Goal: Task Accomplishment & Management: Complete application form

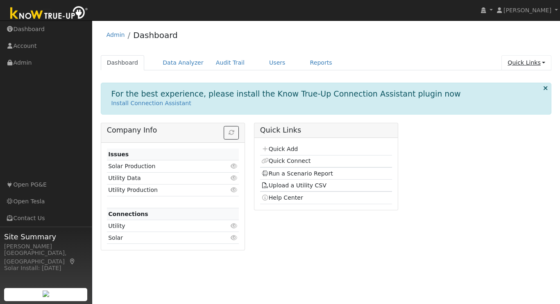
click at [537, 65] on link "Quick Links" at bounding box center [526, 62] width 50 height 15
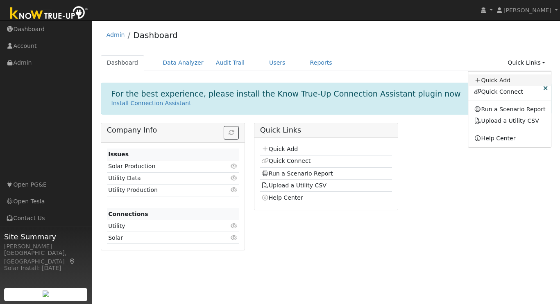
click at [495, 76] on link "Quick Add" at bounding box center [509, 80] width 83 height 11
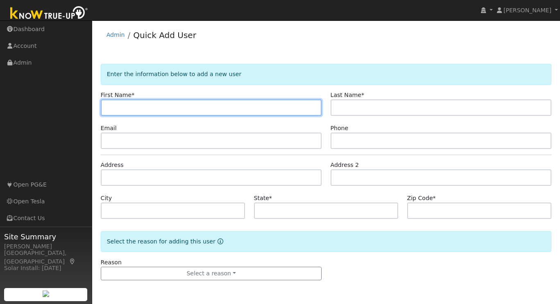
paste input "Hitesh"
type input "Hitesh"
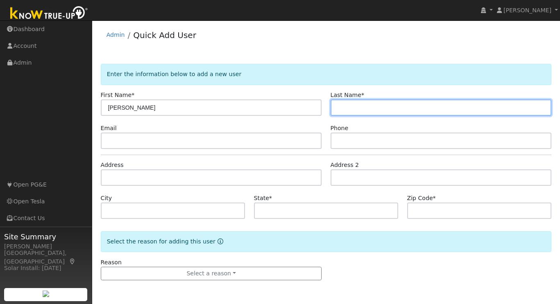
paste input "Patel"
type input "Patel"
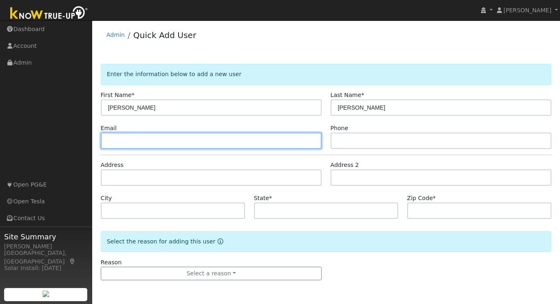
paste input "[EMAIL_ADDRESS][DOMAIN_NAME]"
type input "[EMAIL_ADDRESS][DOMAIN_NAME]"
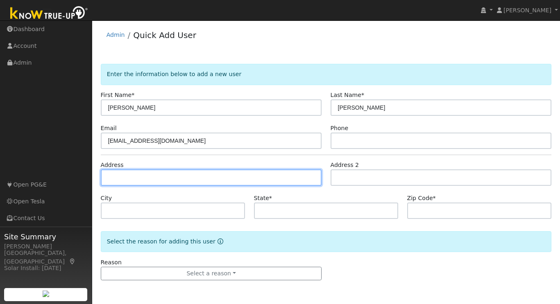
paste input "131 Spalding Ct San Ramon, CA 94582"
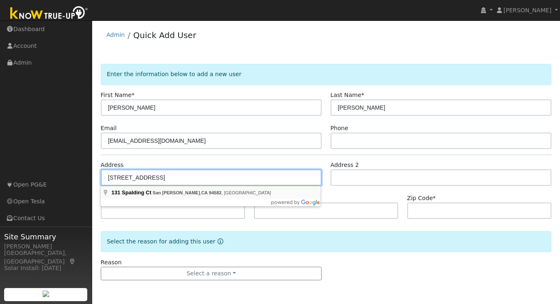
type input "131 Spalding Court"
type input "San Ramon"
type input "CA"
type input "94582"
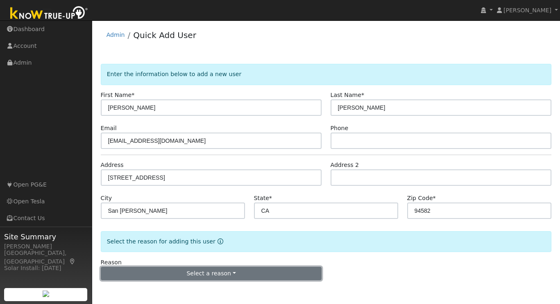
click at [210, 278] on button "Select a reason" at bounding box center [211, 274] width 221 height 14
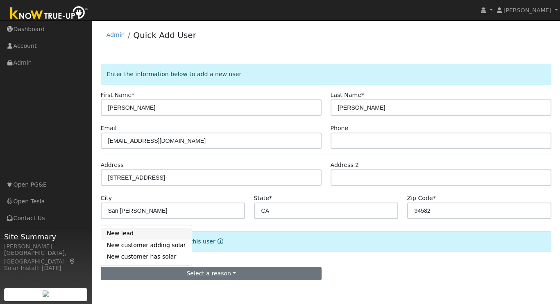
click at [133, 235] on link "New lead" at bounding box center [146, 233] width 90 height 11
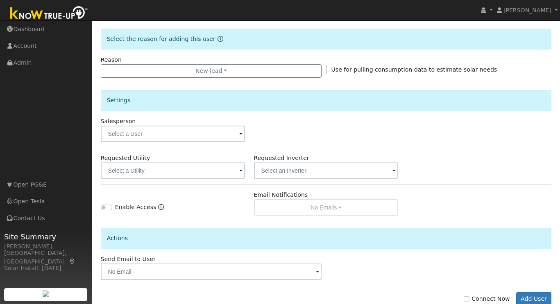
scroll to position [225, 0]
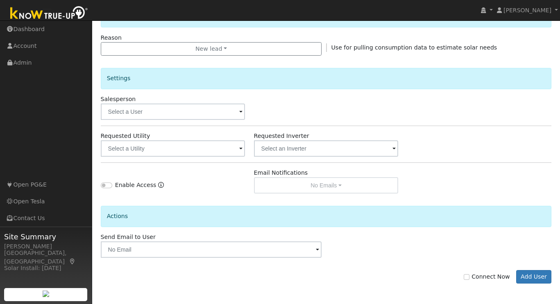
click at [239, 149] on span at bounding box center [240, 149] width 3 height 9
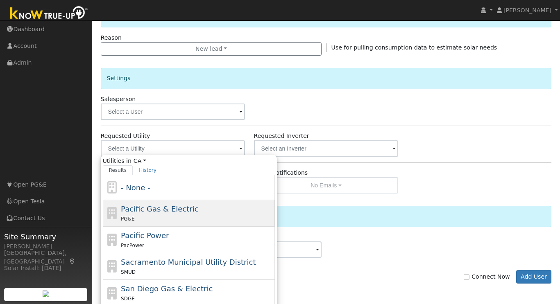
click at [187, 208] on span "Pacific Gas & Electric" at bounding box center [159, 209] width 77 height 9
type input "Pacific Gas & Electric"
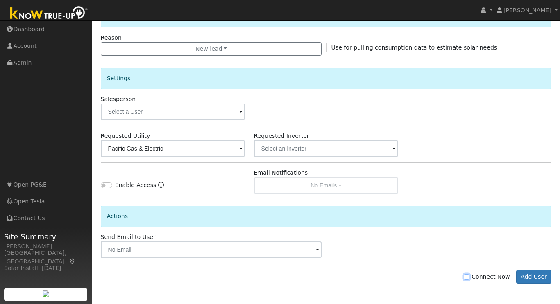
click at [469, 278] on input "Connect Now" at bounding box center [466, 277] width 6 height 6
checkbox input "true"
click at [533, 278] on button "Add User" at bounding box center [534, 277] width 36 height 14
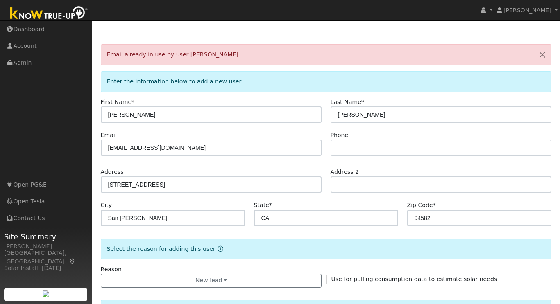
scroll to position [0, 0]
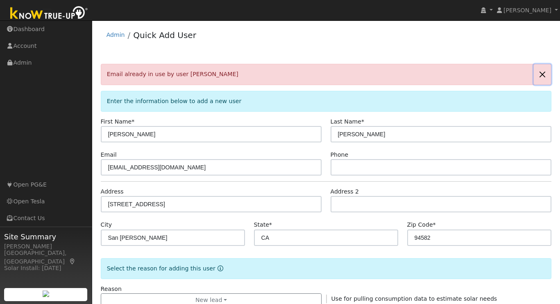
click at [542, 73] on button "button" at bounding box center [541, 74] width 17 height 20
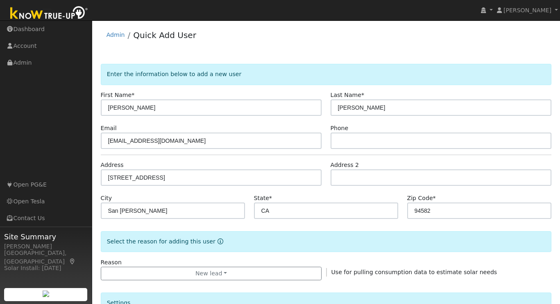
click at [61, 15] on img at bounding box center [49, 14] width 86 height 18
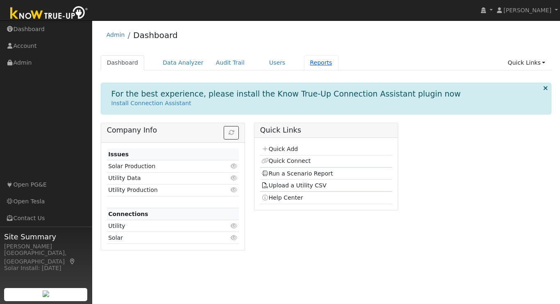
click at [313, 63] on link "Reports" at bounding box center [321, 62] width 34 height 15
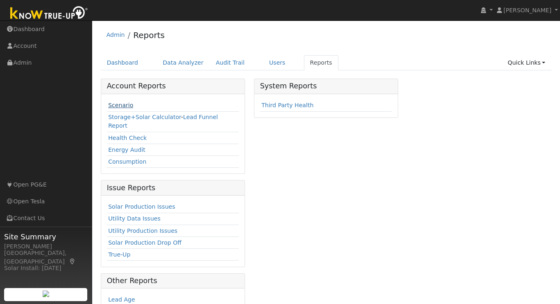
click at [121, 102] on link "Scenario" at bounding box center [120, 105] width 25 height 7
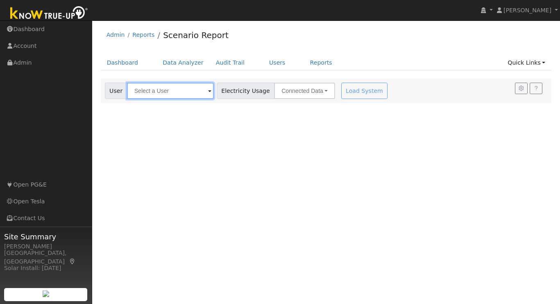
click at [164, 92] on input "text" at bounding box center [170, 91] width 87 height 16
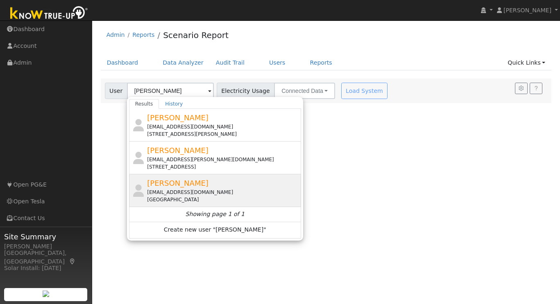
click at [173, 188] on div "[PERSON_NAME] [EMAIL_ADDRESS][DOMAIN_NAME] [GEOGRAPHIC_DATA]" at bounding box center [223, 191] width 152 height 26
type input "[PERSON_NAME]"
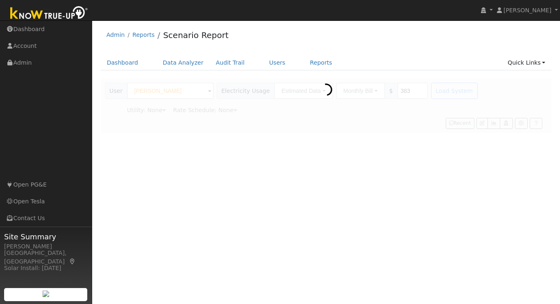
type input "Pacific Gas & Electric"
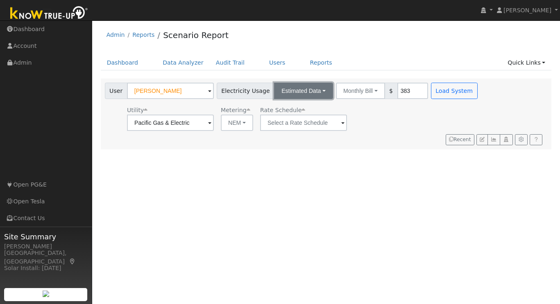
click at [303, 93] on button "Estimated Data" at bounding box center [303, 91] width 59 height 16
click at [292, 110] on link "Connected Data" at bounding box center [303, 108] width 58 height 11
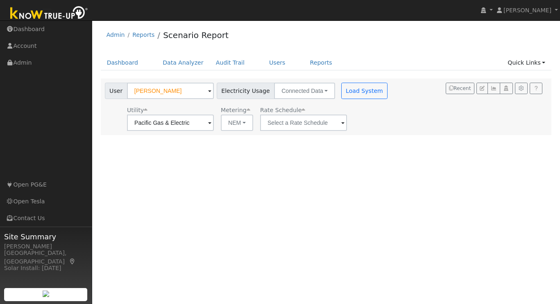
click at [211, 121] on span at bounding box center [209, 123] width 3 height 9
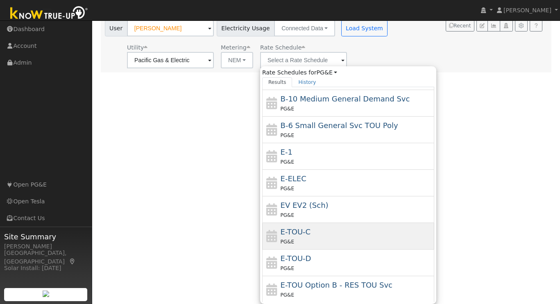
scroll to position [72, 0]
click at [332, 234] on div "E-TOU-C PG&E" at bounding box center [356, 238] width 152 height 20
type input "E-TOU-C"
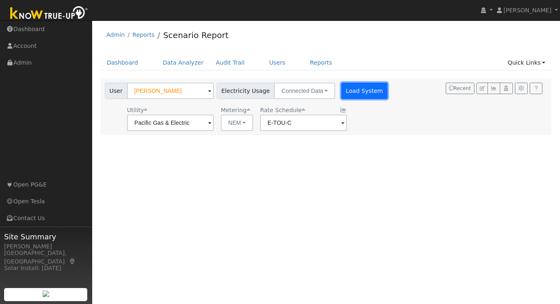
click at [349, 86] on button "Load System" at bounding box center [364, 91] width 47 height 16
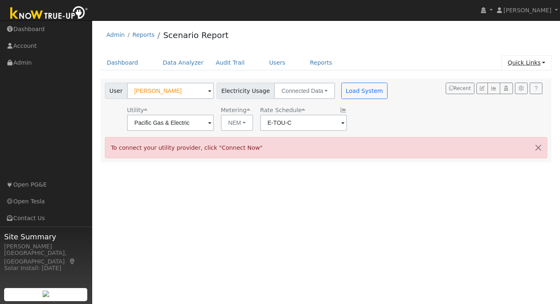
click at [534, 61] on link "Quick Links" at bounding box center [526, 62] width 50 height 15
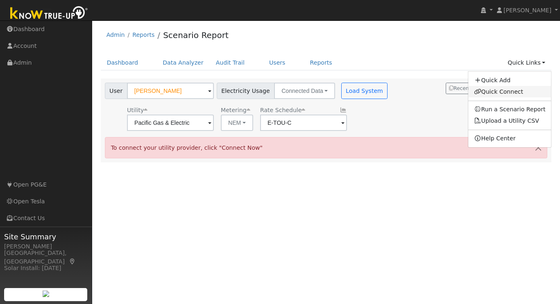
click at [500, 95] on link "Quick Connect" at bounding box center [509, 91] width 83 height 11
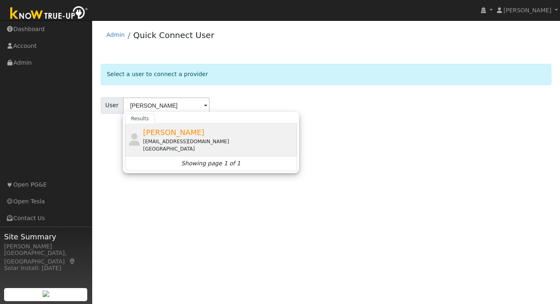
click at [156, 135] on span "Hitesh Patel" at bounding box center [173, 132] width 61 height 9
type input "Hitesh Patel"
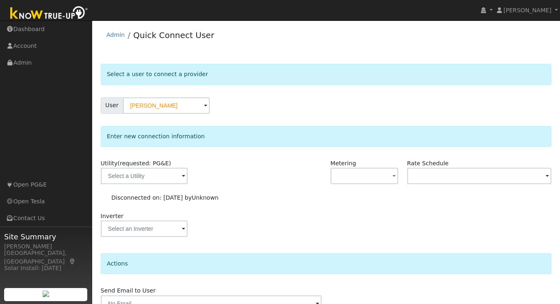
click at [182, 180] on span at bounding box center [183, 176] width 3 height 9
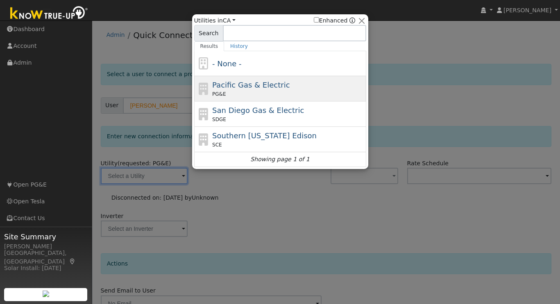
click at [256, 83] on span "Pacific Gas & Electric" at bounding box center [250, 85] width 77 height 9
type input "PG&E"
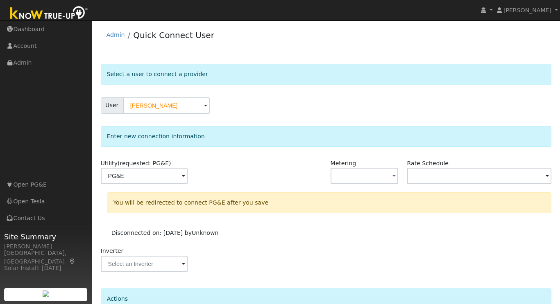
scroll to position [77, 0]
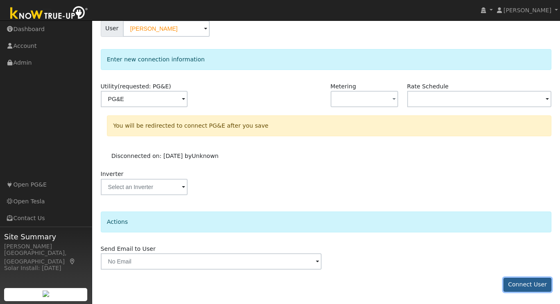
click at [529, 290] on button "Connect User" at bounding box center [527, 285] width 48 height 14
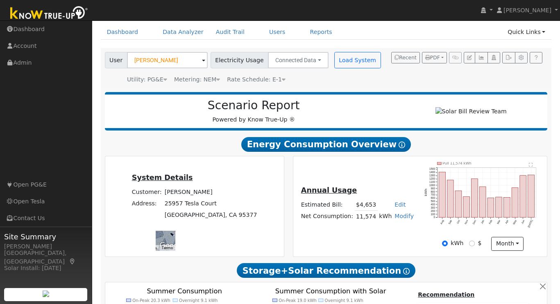
scroll to position [31, 0]
click at [538, 30] on link "Quick Links" at bounding box center [526, 32] width 50 height 15
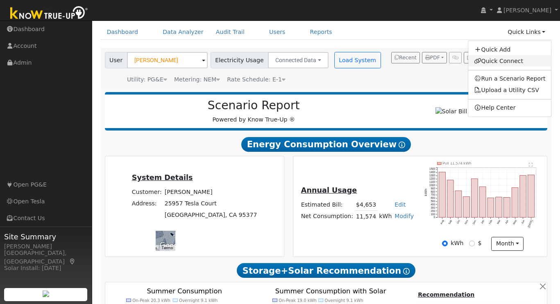
click at [496, 60] on link "Quick Connect" at bounding box center [509, 60] width 83 height 11
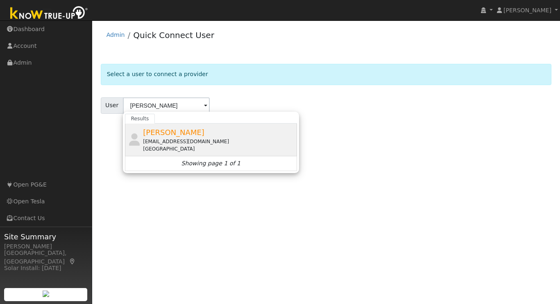
click at [183, 138] on div "[EMAIL_ADDRESS][DOMAIN_NAME]" at bounding box center [219, 141] width 152 height 7
type input "[PERSON_NAME]"
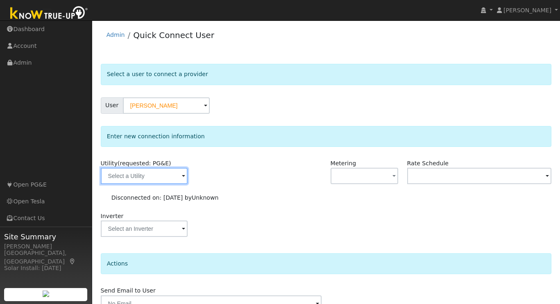
click at [175, 177] on input "text" at bounding box center [144, 176] width 87 height 16
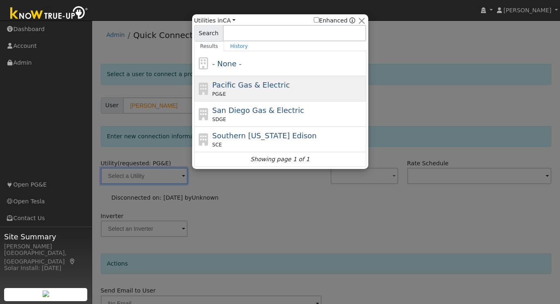
click at [254, 85] on span "Pacific Gas & Electric" at bounding box center [250, 85] width 77 height 9
type input "PG&E"
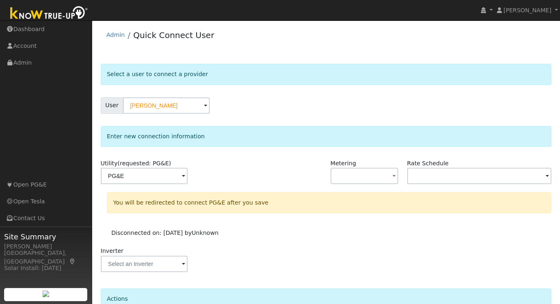
scroll to position [77, 0]
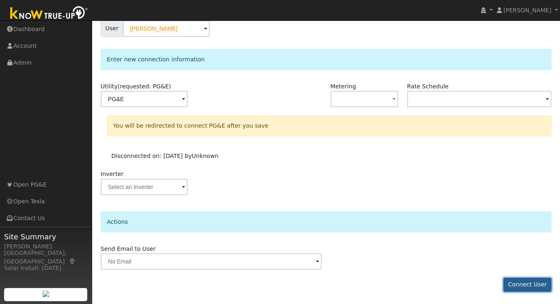
click at [527, 280] on button "Connect User" at bounding box center [527, 285] width 48 height 14
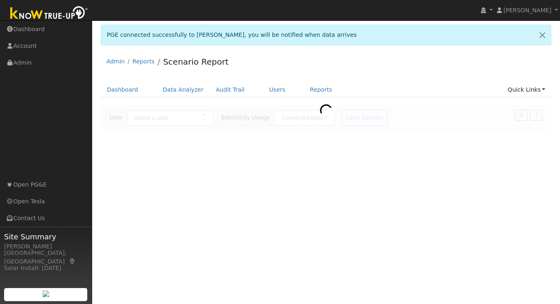
type input "[PERSON_NAME]"
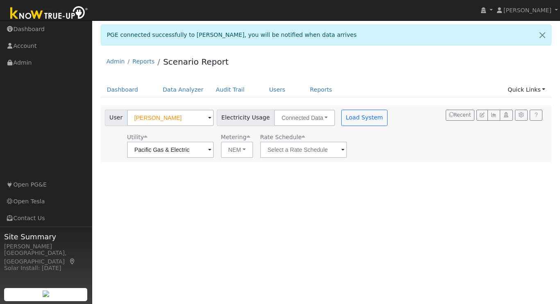
click at [211, 151] on span at bounding box center [209, 150] width 3 height 9
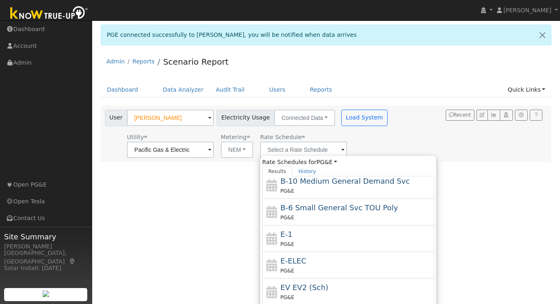
scroll to position [90, 0]
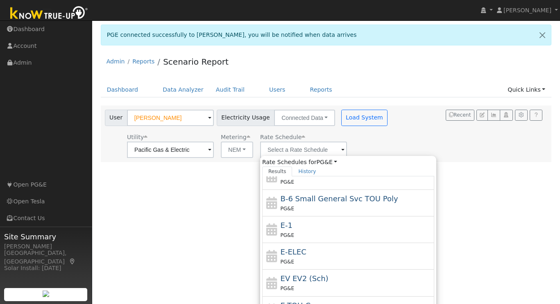
click at [314, 251] on div "E-ELEC PG&E" at bounding box center [356, 256] width 152 height 20
type input "E-ELEC"
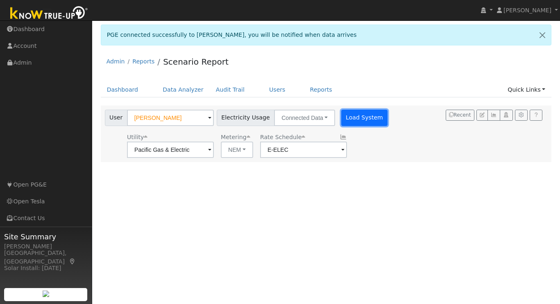
click at [344, 120] on button "Load System" at bounding box center [364, 118] width 47 height 16
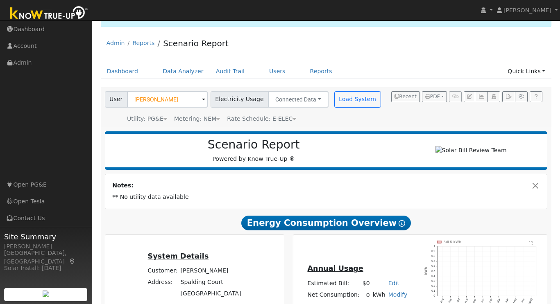
scroll to position [0, 0]
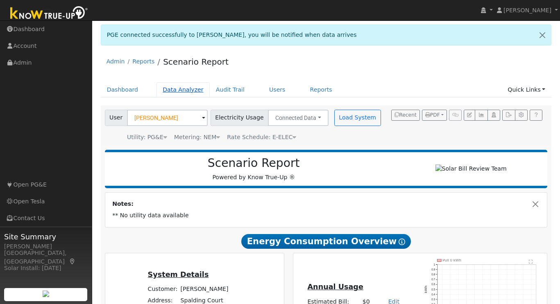
click at [183, 86] on link "Data Analyzer" at bounding box center [182, 89] width 53 height 15
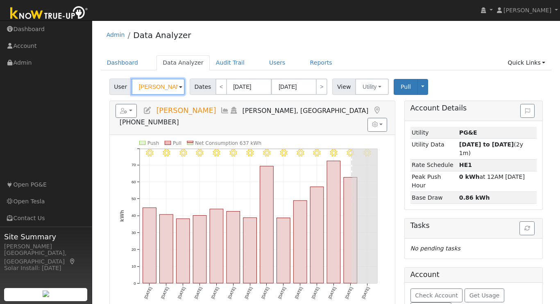
click at [165, 87] on input "[PERSON_NAME]" at bounding box center [157, 87] width 53 height 16
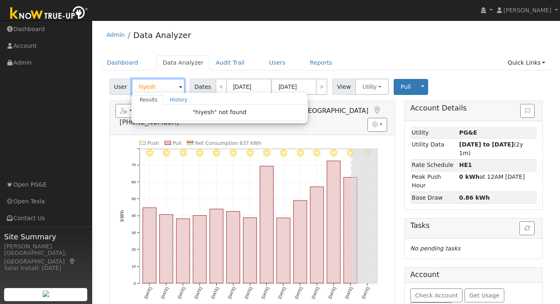
click at [167, 88] on input "hiyesh" at bounding box center [157, 87] width 53 height 16
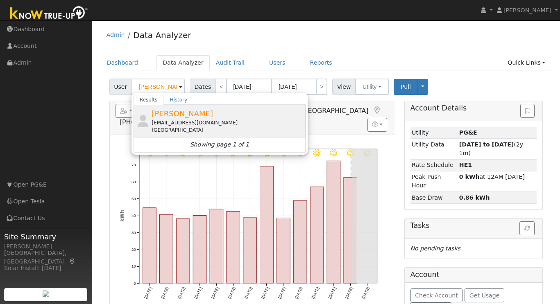
click at [195, 121] on div "[EMAIL_ADDRESS][DOMAIN_NAME]" at bounding box center [227, 122] width 152 height 7
type input "[PERSON_NAME]"
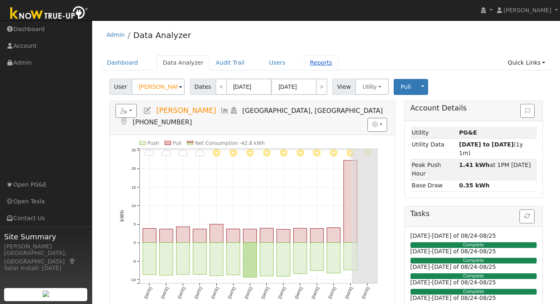
click at [315, 60] on link "Reports" at bounding box center [321, 62] width 34 height 15
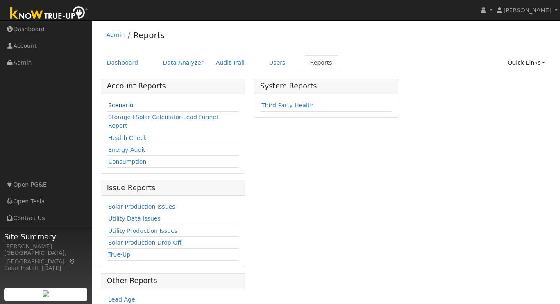
click at [118, 106] on link "Scenario" at bounding box center [120, 105] width 25 height 7
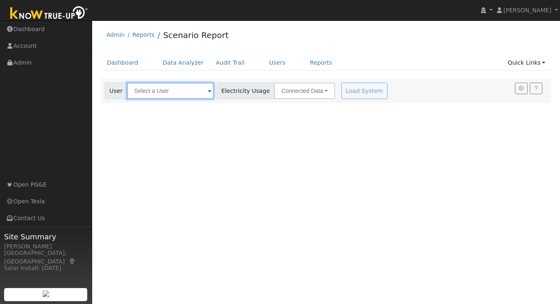
click at [160, 95] on input "text" at bounding box center [170, 91] width 87 height 16
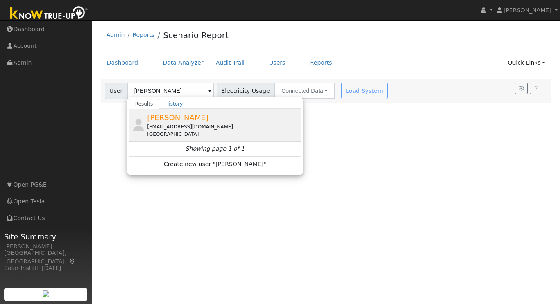
click at [183, 121] on span "[PERSON_NAME]" at bounding box center [177, 117] width 61 height 9
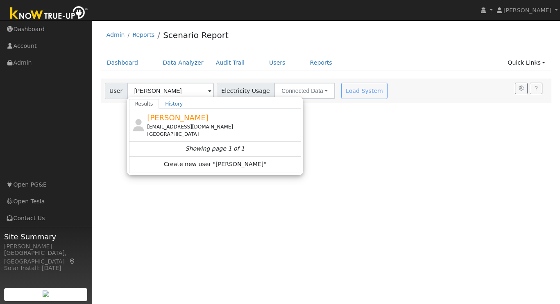
type input "[PERSON_NAME]"
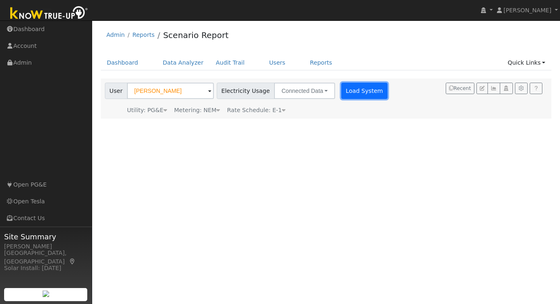
click at [353, 94] on button "Load System" at bounding box center [364, 91] width 47 height 16
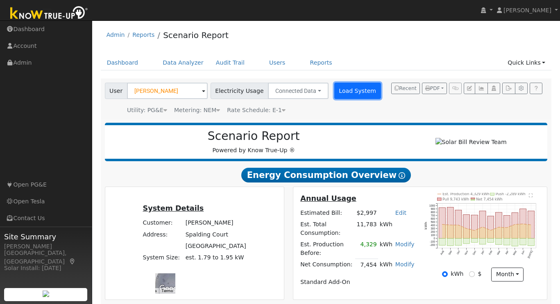
click at [353, 94] on button "Load System" at bounding box center [357, 91] width 47 height 16
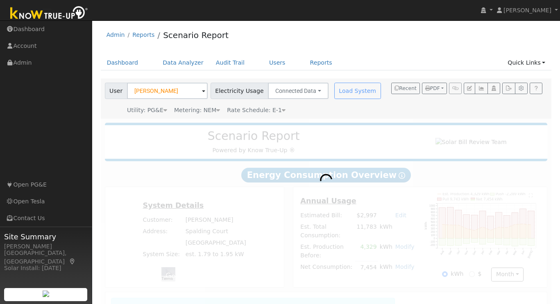
radio input "true"
